Goal: Task Accomplishment & Management: Use online tool/utility

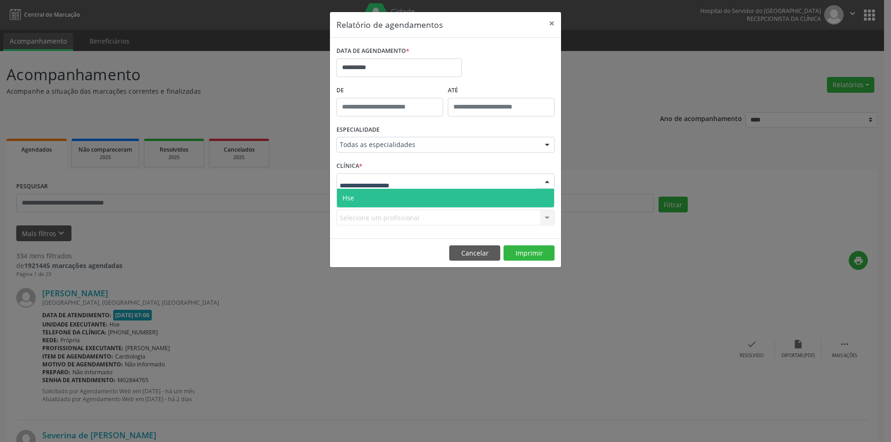
click at [390, 203] on span "Hse" at bounding box center [445, 198] width 217 height 19
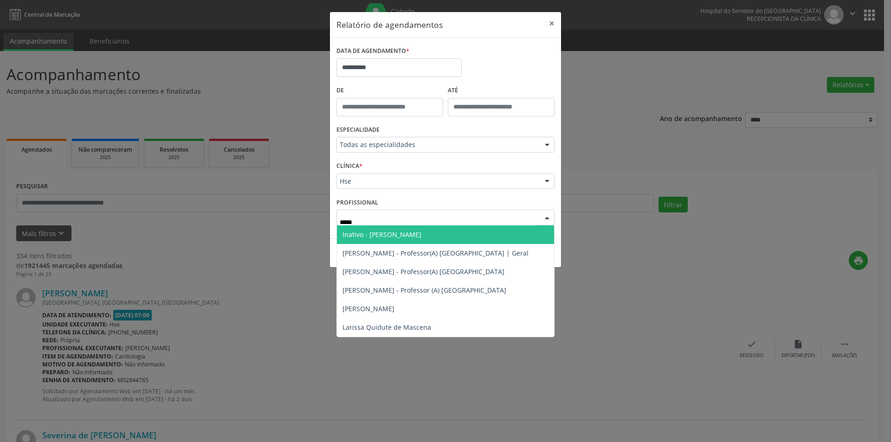
type input "******"
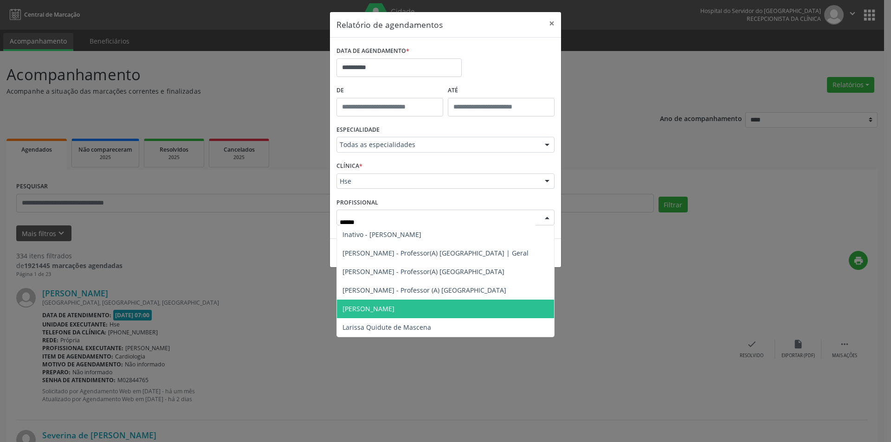
click at [394, 306] on span "[PERSON_NAME]" at bounding box center [368, 308] width 52 height 9
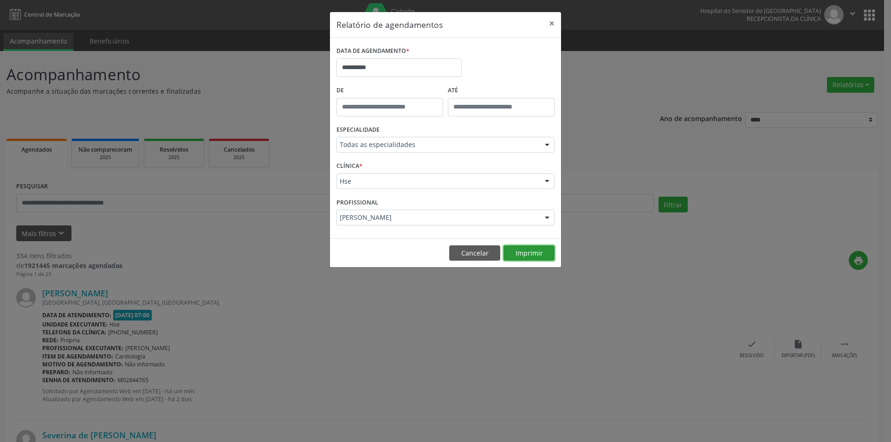
click at [524, 252] on button "Imprimir" at bounding box center [528, 253] width 51 height 16
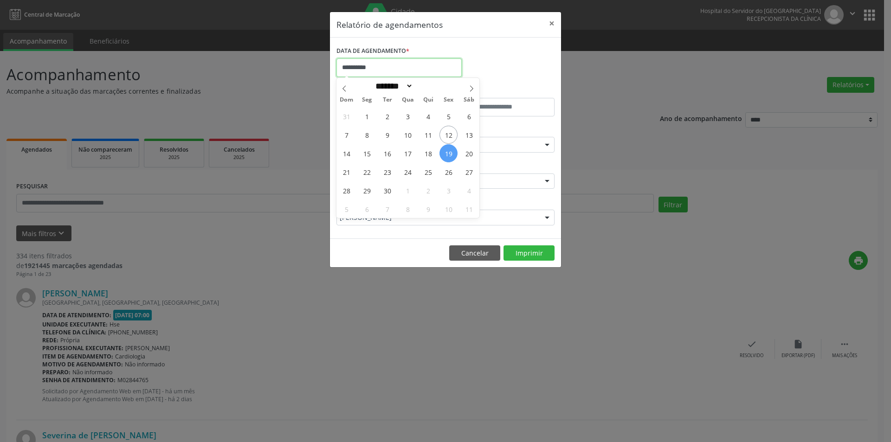
click at [382, 67] on input "**********" at bounding box center [398, 67] width 125 height 19
click at [450, 170] on span "26" at bounding box center [448, 172] width 18 height 18
type input "**********"
click at [450, 170] on span "26" at bounding box center [448, 172] width 18 height 18
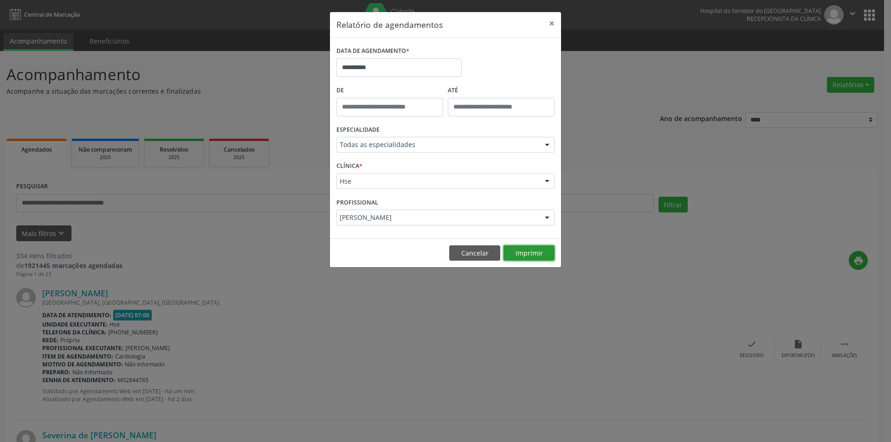
click at [533, 251] on button "Imprimir" at bounding box center [528, 253] width 51 height 16
click at [458, 253] on button "Cancelar" at bounding box center [474, 253] width 51 height 16
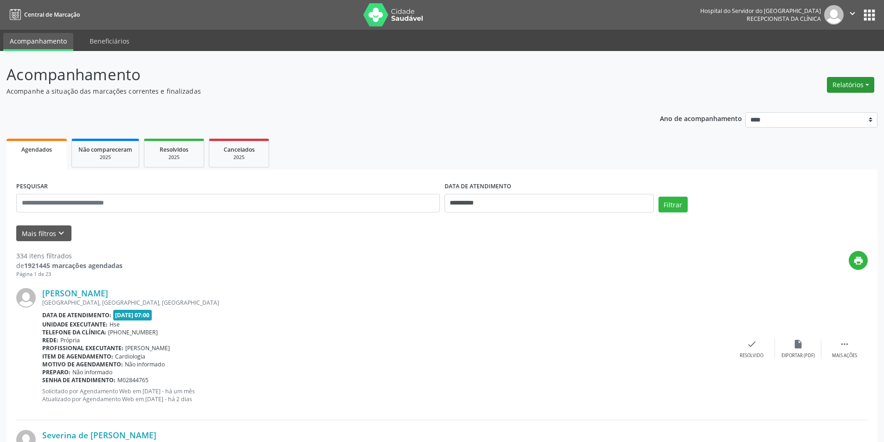
click at [841, 90] on button "Relatórios" at bounding box center [850, 85] width 47 height 16
click at [828, 102] on link "Agendamentos" at bounding box center [825, 104] width 100 height 13
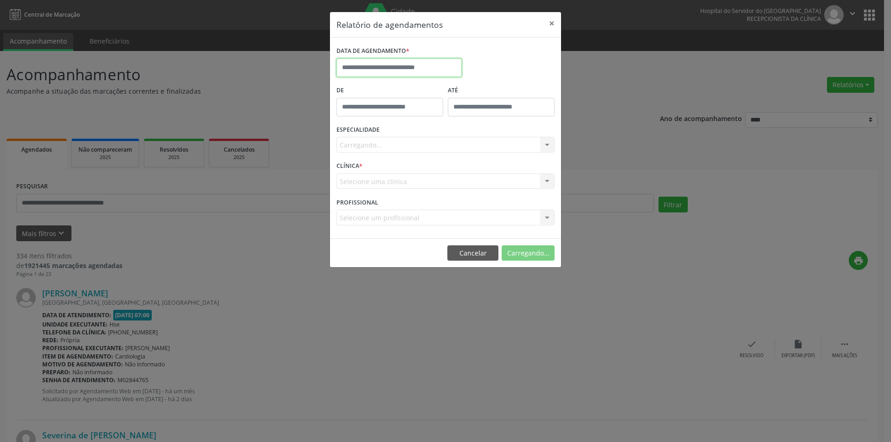
click at [388, 69] on input "text" at bounding box center [398, 67] width 125 height 19
click at [369, 155] on span "15" at bounding box center [367, 153] width 18 height 18
type input "**********"
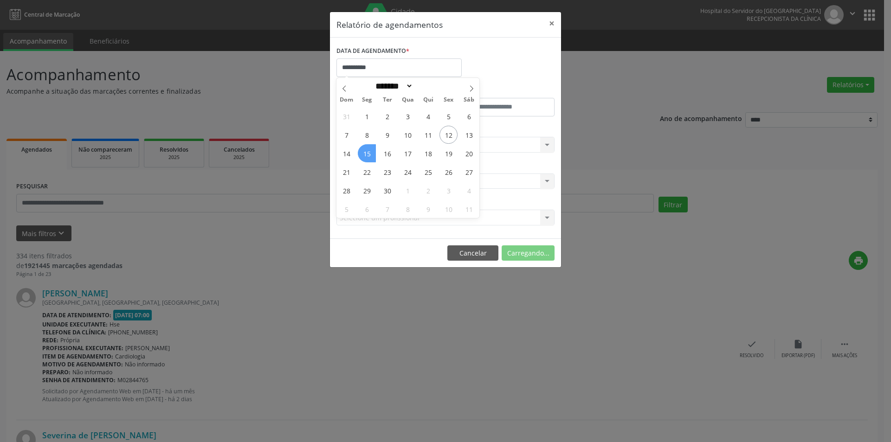
click at [369, 155] on span "15" at bounding box center [367, 153] width 18 height 18
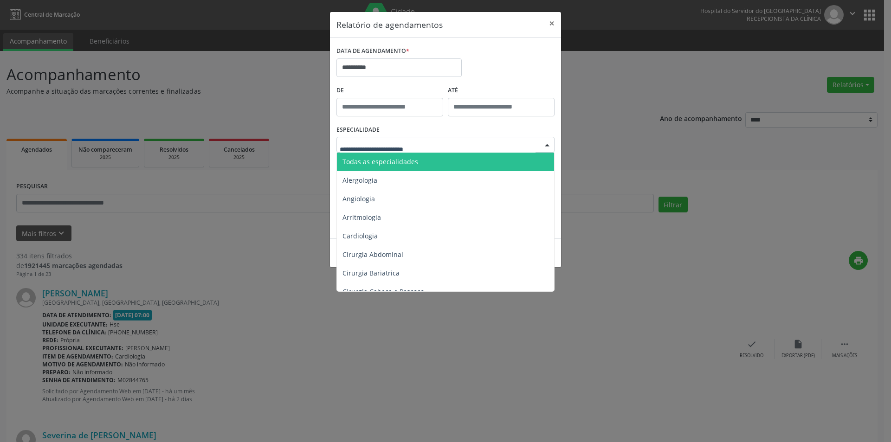
click at [394, 166] on span "Todas as especialidades" at bounding box center [446, 162] width 219 height 19
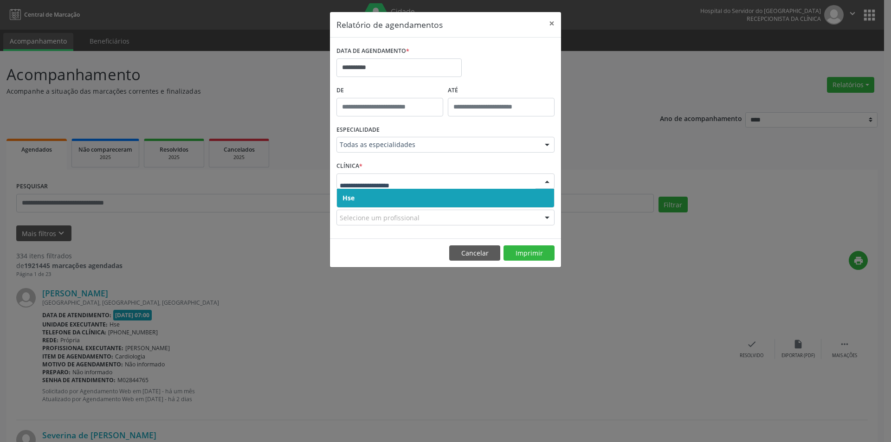
click at [387, 200] on span "Hse" at bounding box center [445, 198] width 217 height 19
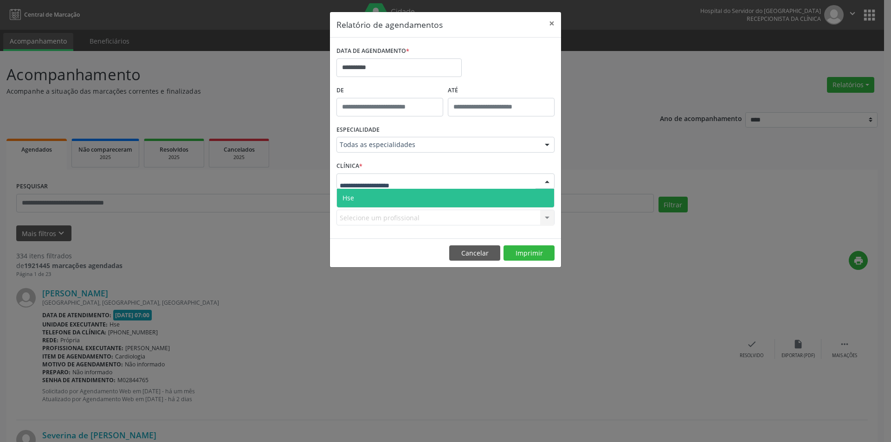
click at [393, 200] on span "Hse" at bounding box center [445, 198] width 217 height 19
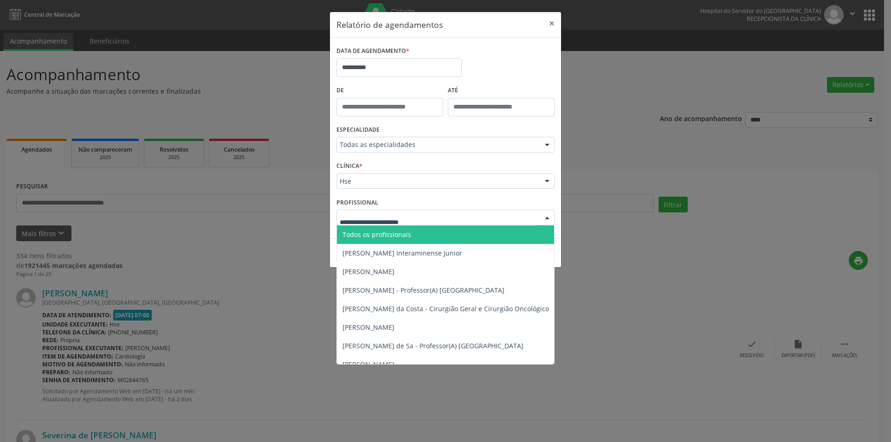
click at [393, 236] on span "Todos os profissionais" at bounding box center [376, 234] width 69 height 9
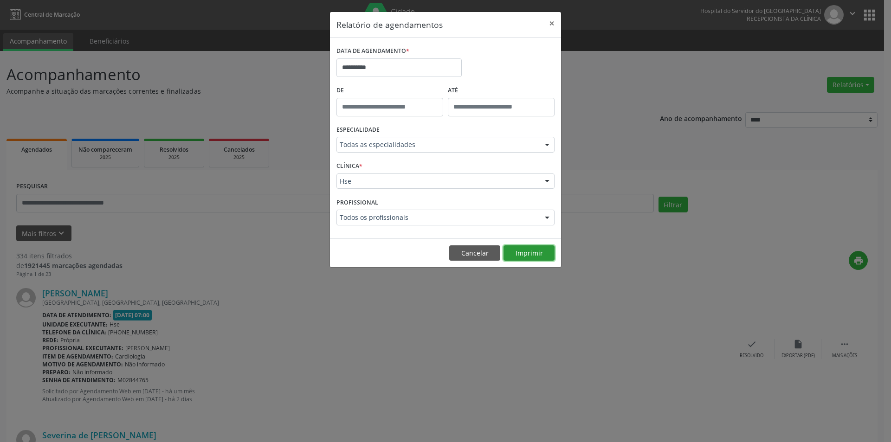
click at [520, 257] on button "Imprimir" at bounding box center [528, 253] width 51 height 16
click at [471, 256] on button "Cancelar" at bounding box center [474, 253] width 51 height 16
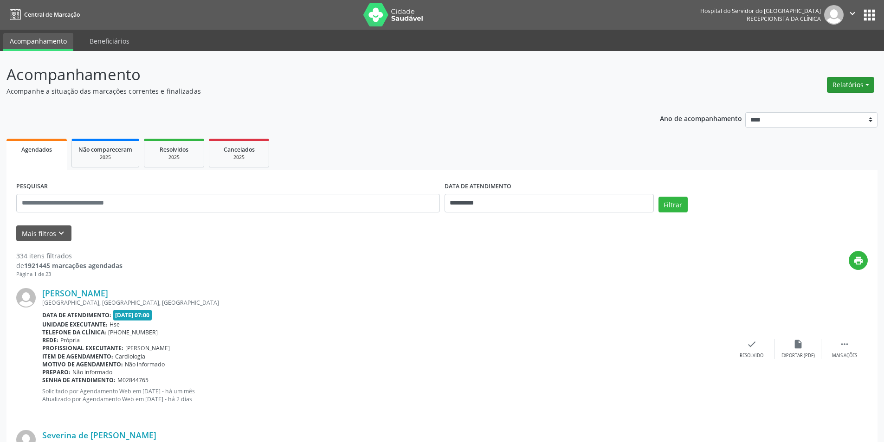
click at [842, 82] on button "Relatórios" at bounding box center [850, 85] width 47 height 16
click at [815, 103] on link "Agendamentos" at bounding box center [825, 104] width 100 height 13
select select "*"
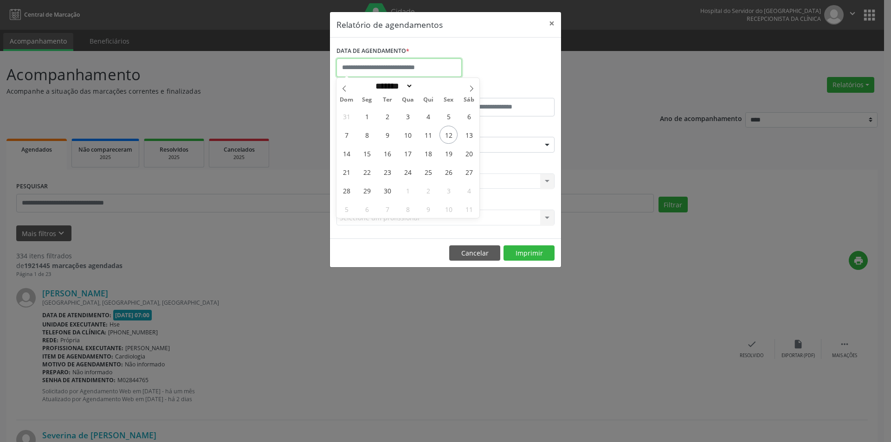
click at [382, 64] on input "text" at bounding box center [398, 67] width 125 height 19
click at [367, 155] on span "15" at bounding box center [367, 153] width 18 height 18
type input "**********"
click at [367, 155] on span "15" at bounding box center [367, 153] width 18 height 18
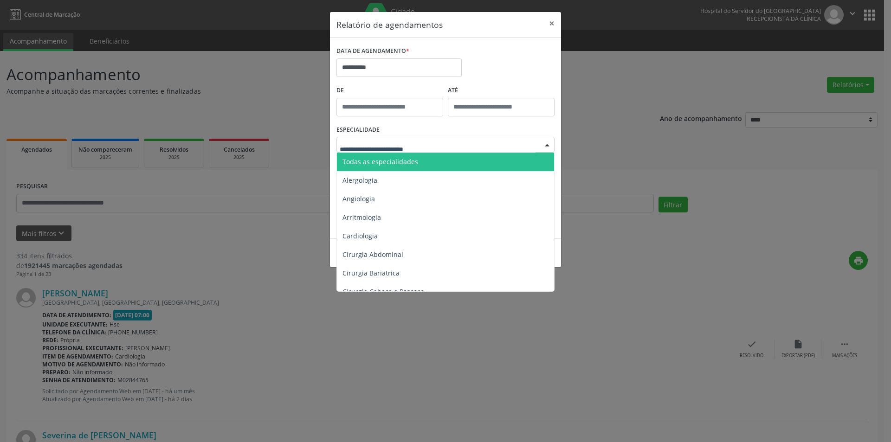
click at [415, 162] on span "Todas as especialidades" at bounding box center [380, 161] width 76 height 9
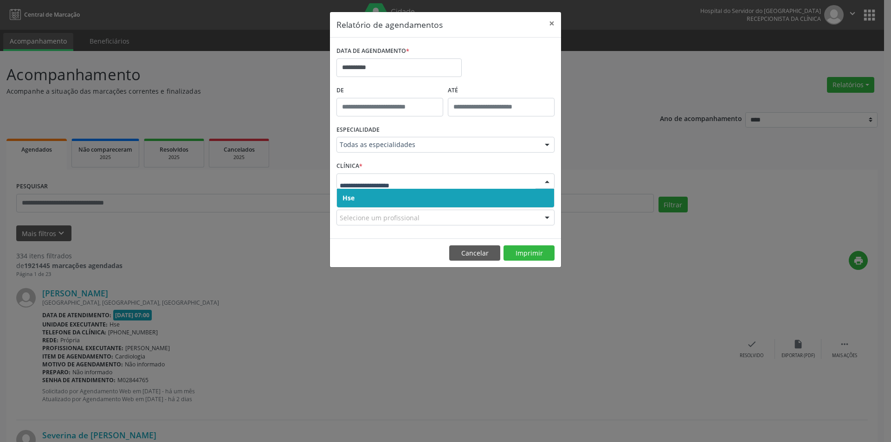
click at [376, 196] on span "Hse" at bounding box center [445, 198] width 217 height 19
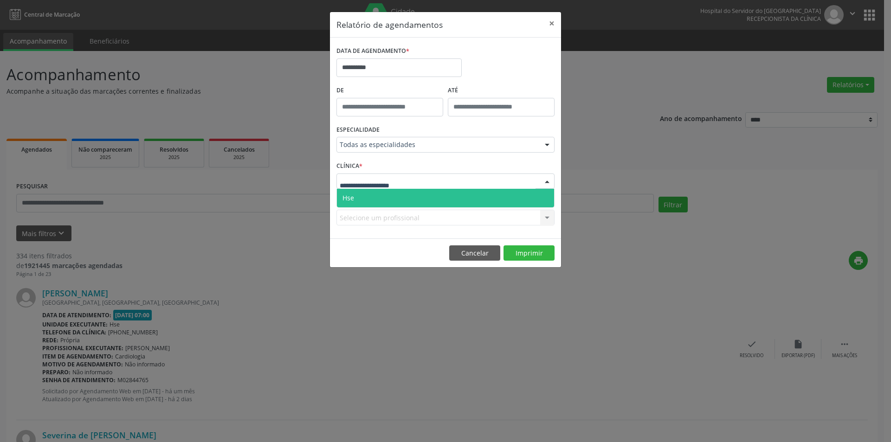
click at [371, 198] on span "Hse" at bounding box center [445, 198] width 217 height 19
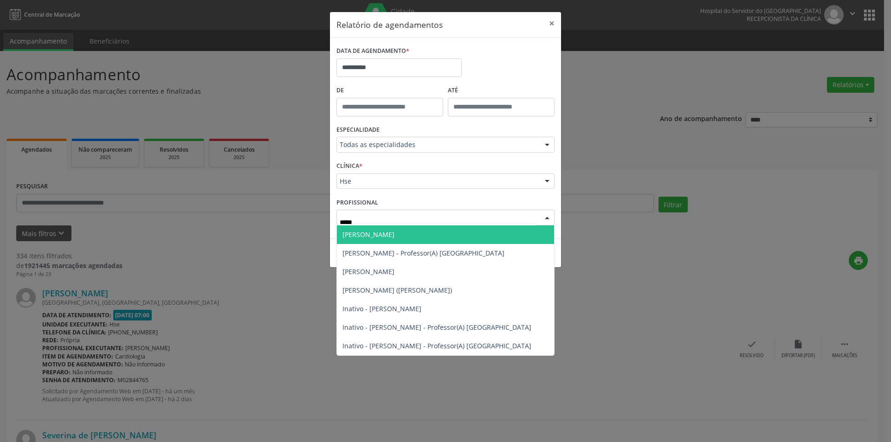
click at [391, 236] on span "[PERSON_NAME]" at bounding box center [368, 234] width 52 height 9
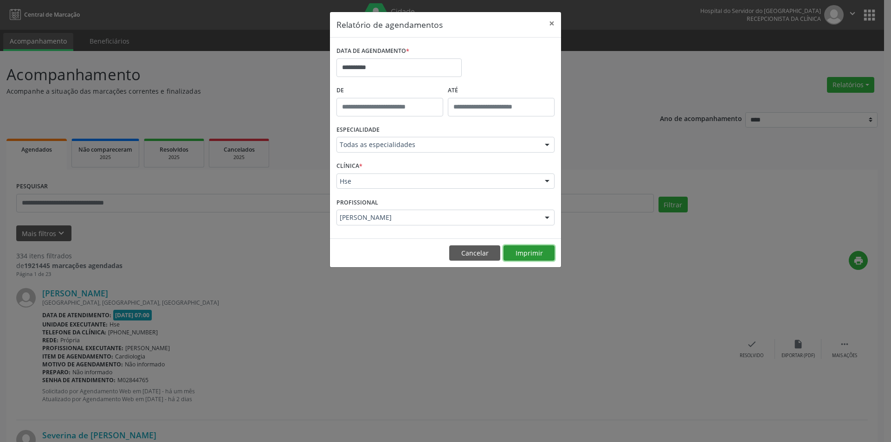
click at [511, 251] on button "Imprimir" at bounding box center [528, 253] width 51 height 16
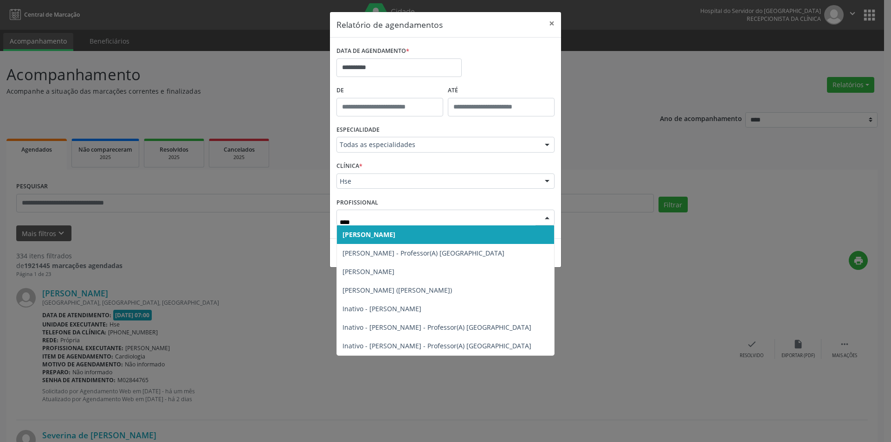
type input "*****"
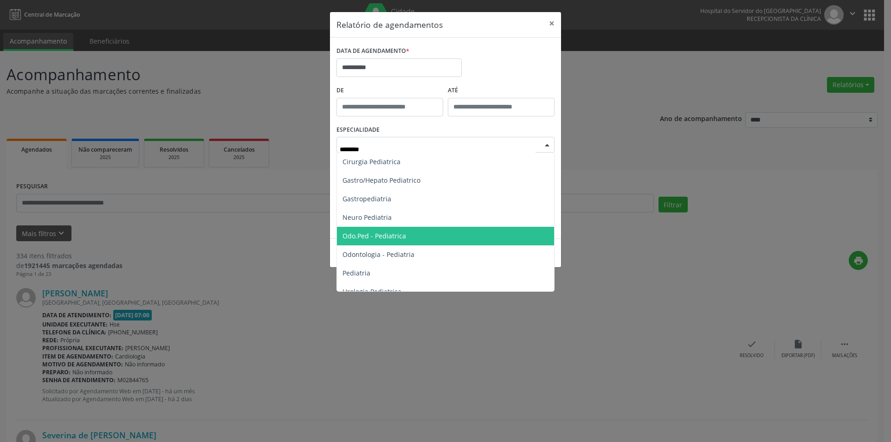
type input "*********"
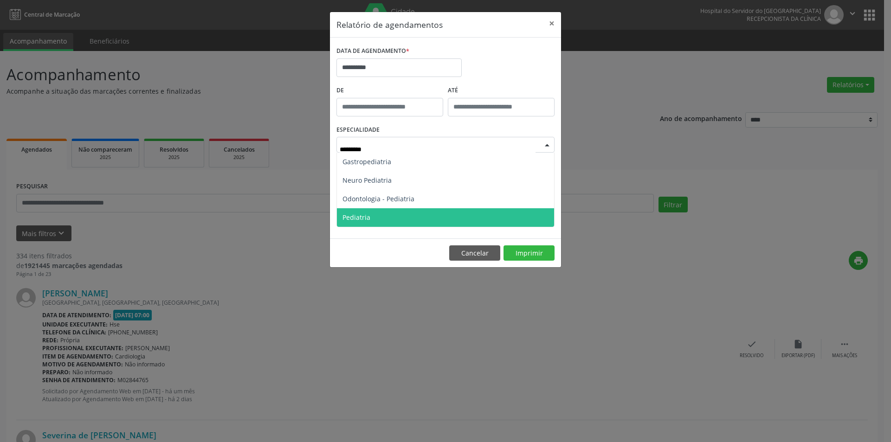
click at [503, 221] on span "Pediatria" at bounding box center [445, 217] width 217 height 19
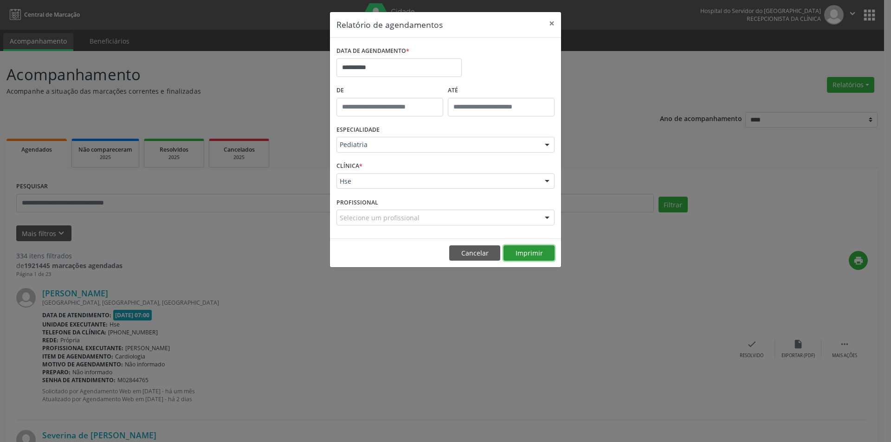
click at [525, 255] on button "Imprimir" at bounding box center [528, 253] width 51 height 16
